Goal: Find specific page/section: Find specific page/section

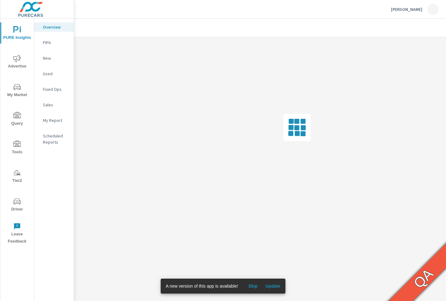
click at [17, 207] on span "Driver" at bounding box center [17, 205] width 30 height 15
click at [19, 205] on span "Driver" at bounding box center [17, 205] width 30 height 15
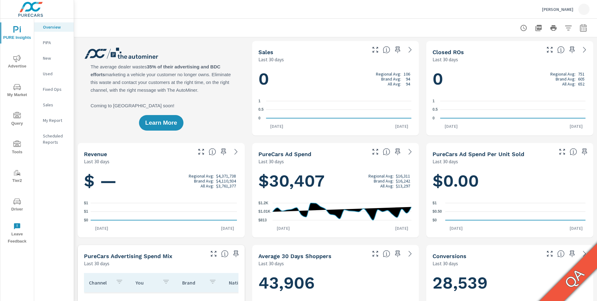
click at [19, 202] on icon "nav menu" at bounding box center [16, 201] width 7 height 7
